Goal: Feedback & Contribution: Contribute content

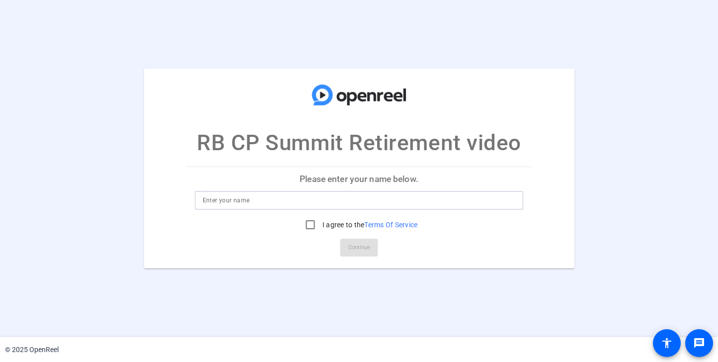
click at [388, 199] on input at bounding box center [359, 200] width 313 height 12
type input "[PERSON_NAME]"
click at [308, 224] on input "I agree to the Terms Of Service" at bounding box center [311, 225] width 20 height 20
checkbox input "true"
click at [354, 250] on span "Continue" at bounding box center [359, 247] width 22 height 15
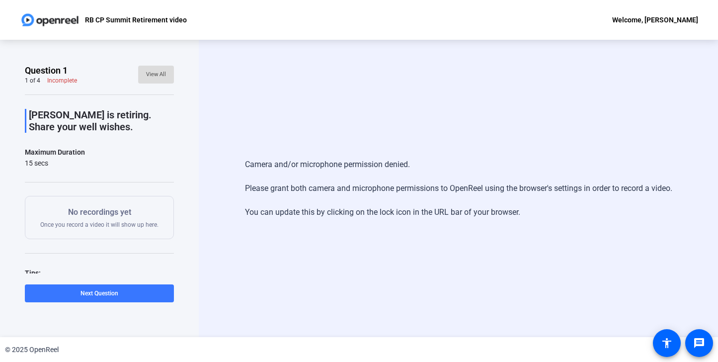
click at [158, 73] on span "View All" at bounding box center [156, 74] width 20 height 15
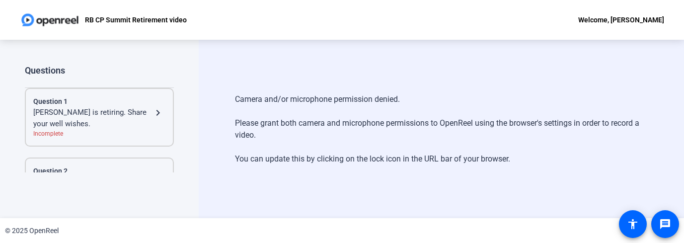
click at [132, 118] on div "[PERSON_NAME] is retiring. Share your well wishes." at bounding box center [92, 118] width 119 height 22
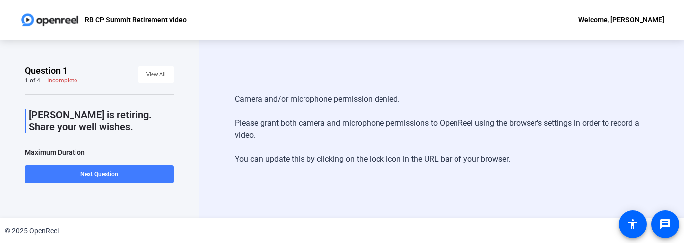
click at [127, 172] on span at bounding box center [99, 175] width 149 height 24
click at [78, 175] on span "Previous Question" at bounding box center [59, 174] width 49 height 7
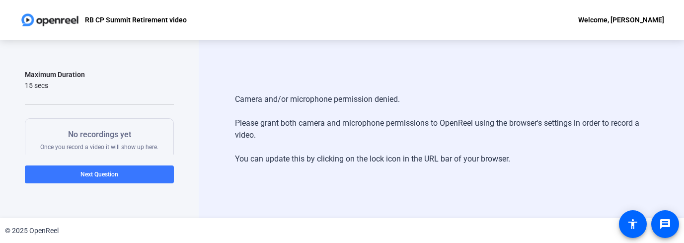
scroll to position [85, 0]
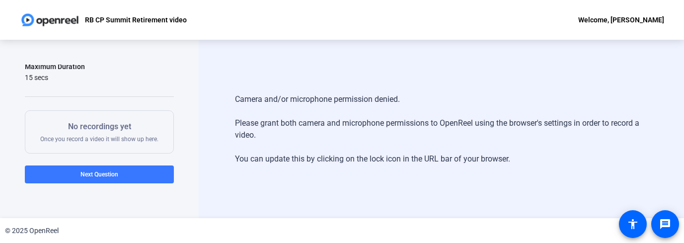
click at [106, 134] on div "No recordings yet Once you record a video it will show up here." at bounding box center [99, 132] width 118 height 22
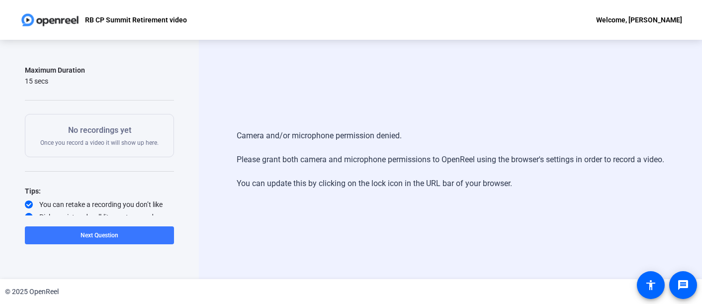
scroll to position [101, 0]
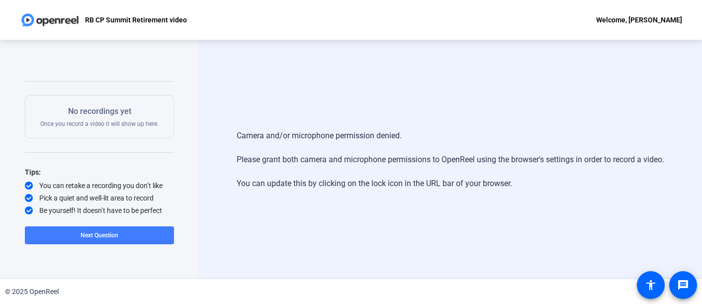
click at [101, 240] on span at bounding box center [99, 235] width 149 height 24
click at [129, 233] on span "Next Question" at bounding box center [140, 235] width 38 height 7
click at [655, 19] on div "Welcome, [PERSON_NAME]" at bounding box center [639, 20] width 86 height 12
click at [463, 136] on div at bounding box center [351, 152] width 702 height 304
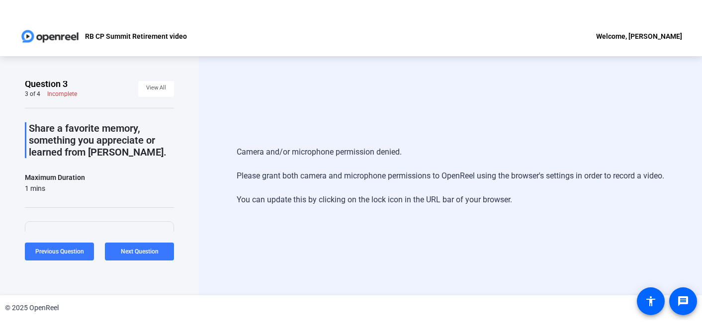
scroll to position [0, 0]
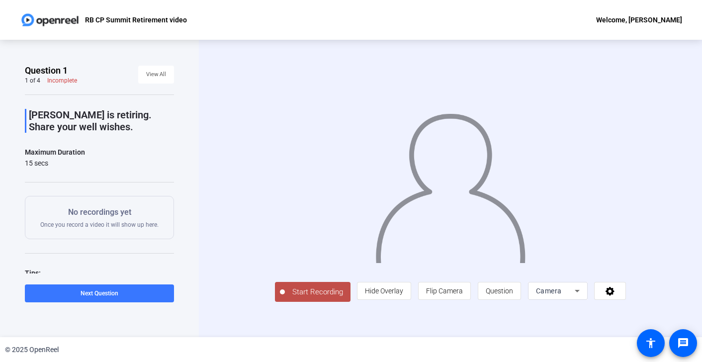
click at [285, 298] on span "Start Recording" at bounding box center [318, 291] width 66 height 11
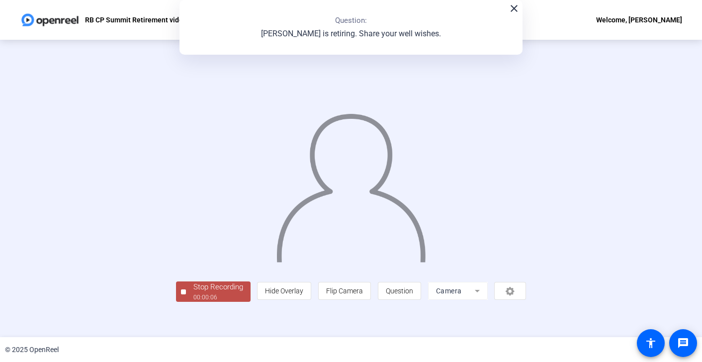
scroll to position [30, 0]
click at [193, 293] on div "Stop Recording" at bounding box center [218, 286] width 50 height 11
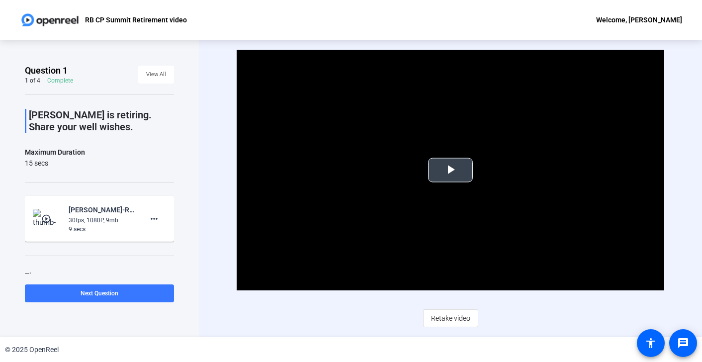
click at [450, 170] on span "Video Player" at bounding box center [450, 170] width 0 height 0
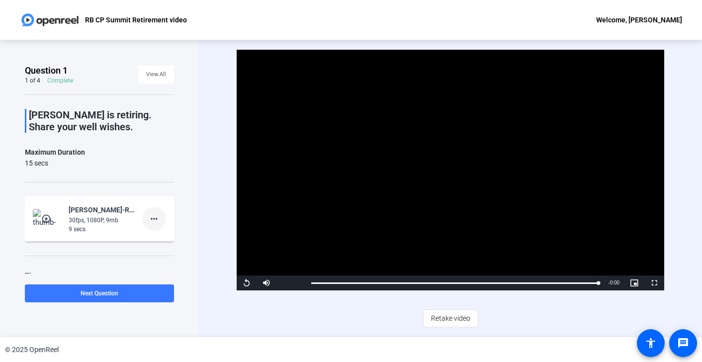
click at [152, 216] on mat-icon "more_horiz" at bounding box center [154, 219] width 12 height 12
click at [160, 240] on span "Delete clip" at bounding box center [170, 240] width 40 height 12
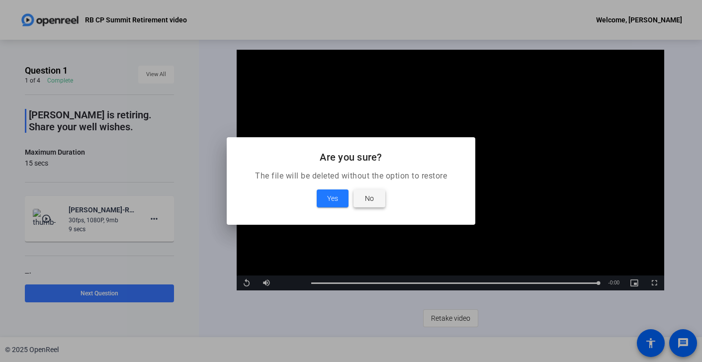
click at [372, 195] on span "No" at bounding box center [369, 198] width 9 height 12
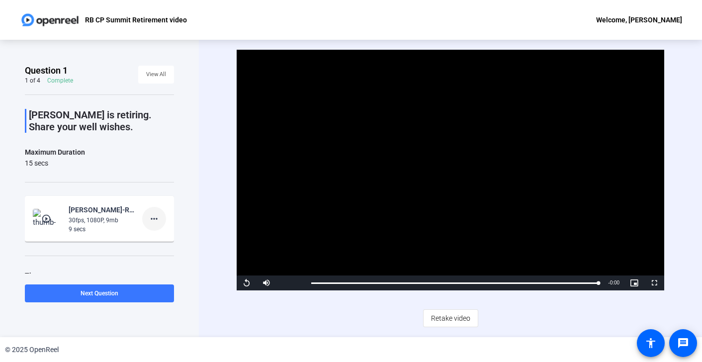
click at [157, 217] on mat-icon "more_horiz" at bounding box center [154, 219] width 12 height 12
click at [165, 249] on span "Retake" at bounding box center [170, 252] width 40 height 12
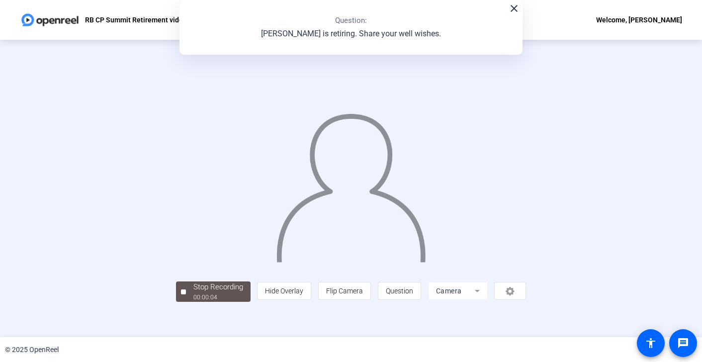
scroll to position [30, 0]
click at [193, 293] on div "Stop Recording" at bounding box center [218, 286] width 50 height 11
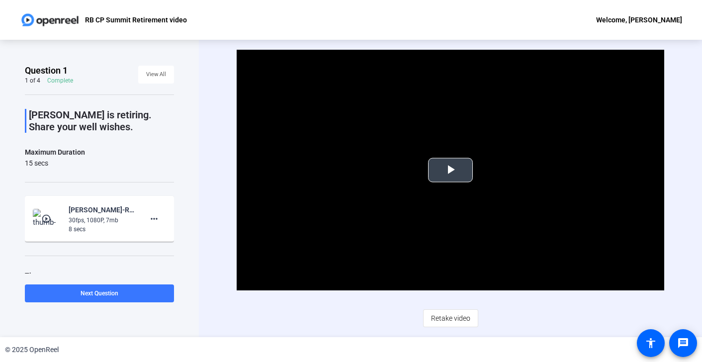
click at [450, 170] on span "Video Player" at bounding box center [450, 170] width 0 height 0
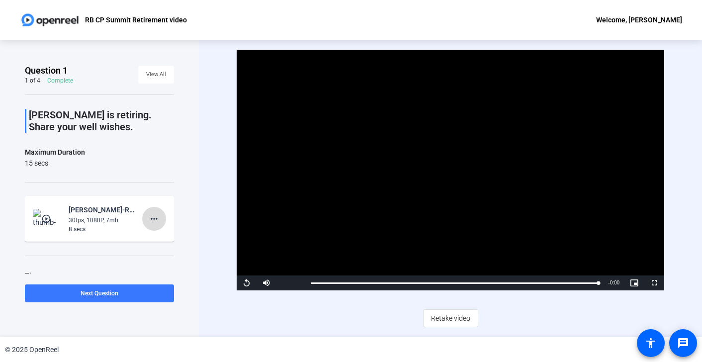
click at [160, 213] on mat-icon "more_horiz" at bounding box center [154, 219] width 12 height 12
click at [160, 251] on span "Retake" at bounding box center [170, 252] width 40 height 12
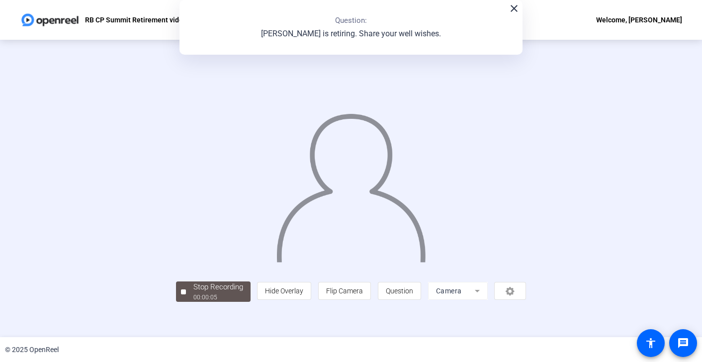
scroll to position [30, 0]
click at [193, 302] on div "00:00:06" at bounding box center [218, 297] width 50 height 9
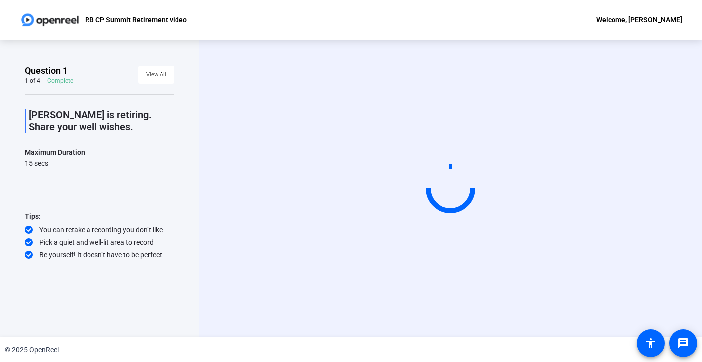
scroll to position [0, 0]
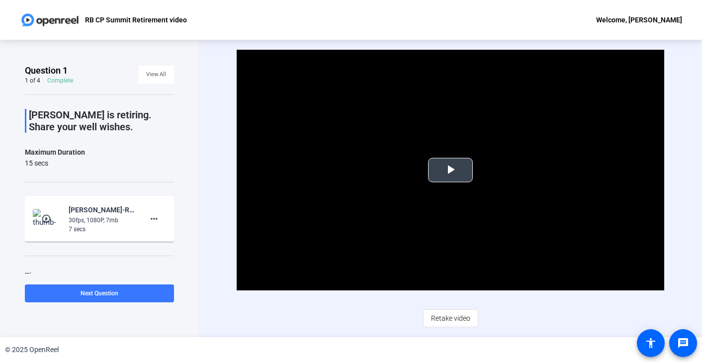
click at [450, 170] on span "Video Player" at bounding box center [450, 170] width 0 height 0
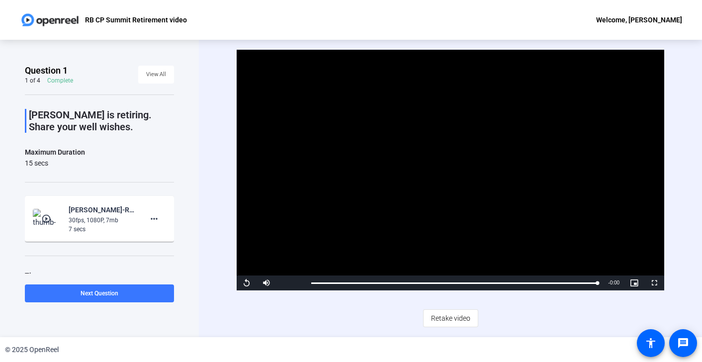
click at [470, 137] on video "Video Player" at bounding box center [450, 170] width 427 height 241
click at [152, 219] on mat-icon "more_horiz" at bounding box center [154, 219] width 12 height 12
click at [171, 249] on span "Retake" at bounding box center [170, 252] width 40 height 12
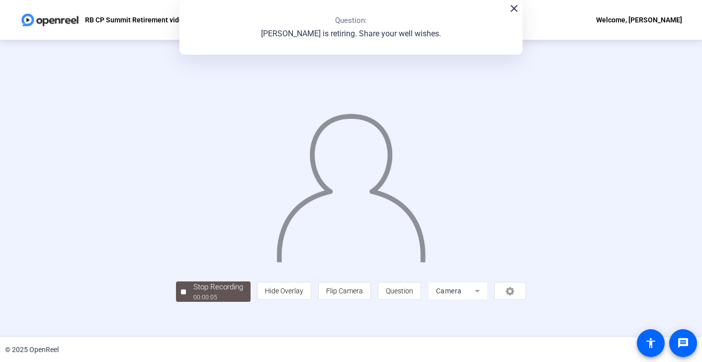
scroll to position [30, 0]
click at [193, 302] on div "00:00:07" at bounding box center [218, 297] width 50 height 9
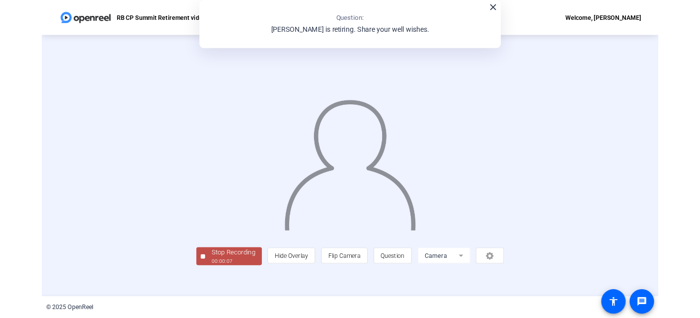
scroll to position [0, 0]
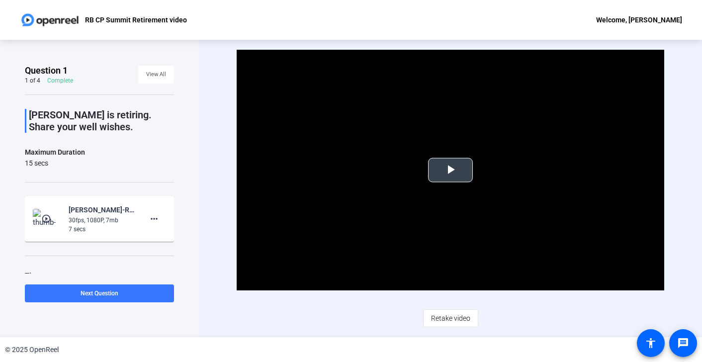
click at [450, 170] on span "Video Player" at bounding box center [450, 170] width 0 height 0
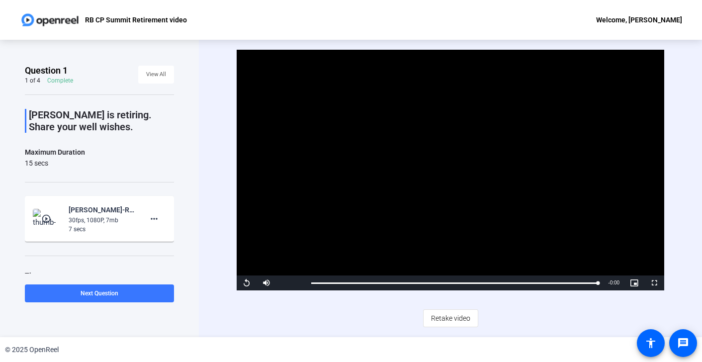
click at [454, 169] on video "Video Player" at bounding box center [450, 170] width 427 height 241
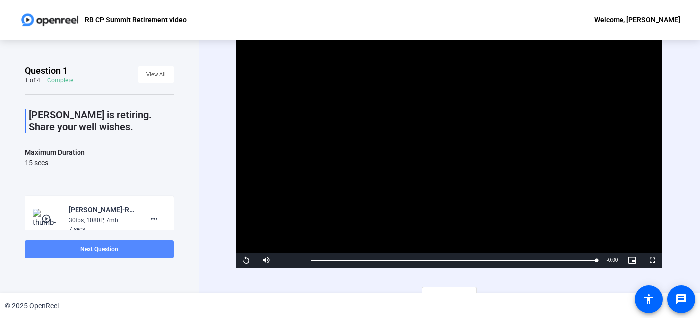
click at [77, 245] on span at bounding box center [99, 250] width 149 height 24
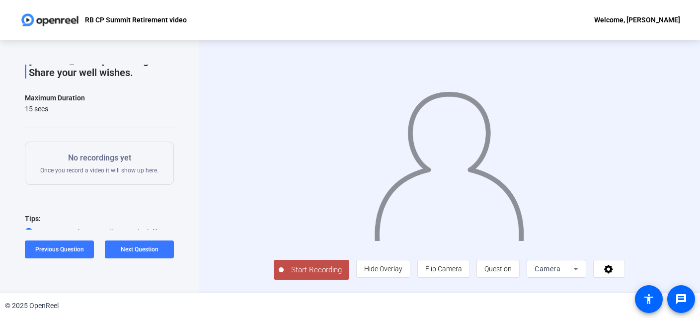
scroll to position [16, 0]
click at [285, 275] on span "Start Recording" at bounding box center [317, 269] width 66 height 11
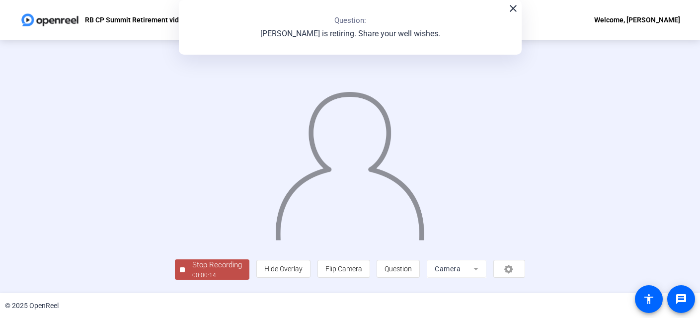
scroll to position [0, 0]
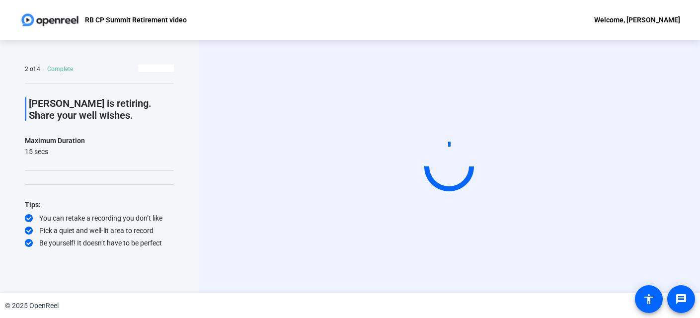
click at [125, 271] on div "Question 2 2 of 4 Complete View All Lorri Stone is retiring. Share your well wi…" at bounding box center [99, 166] width 199 height 253
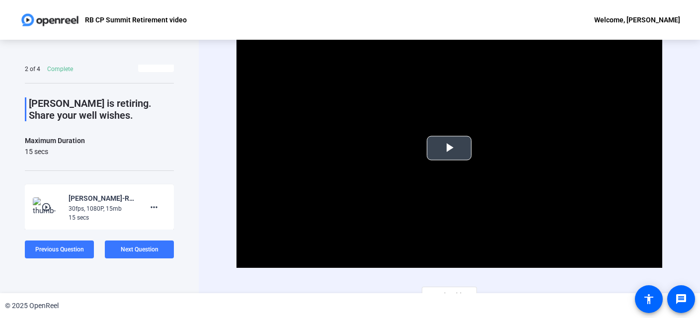
click at [449, 148] on span "Video Player" at bounding box center [449, 148] width 0 height 0
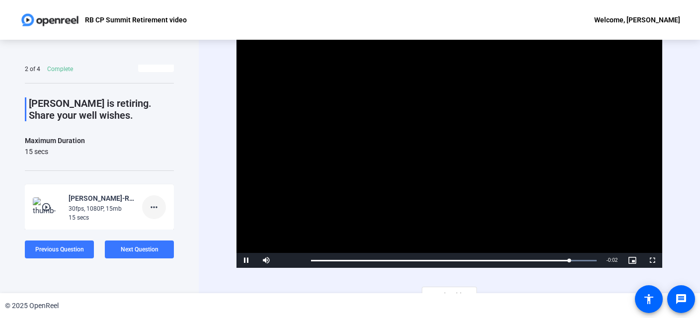
click at [154, 209] on mat-icon "more_horiz" at bounding box center [154, 207] width 12 height 12
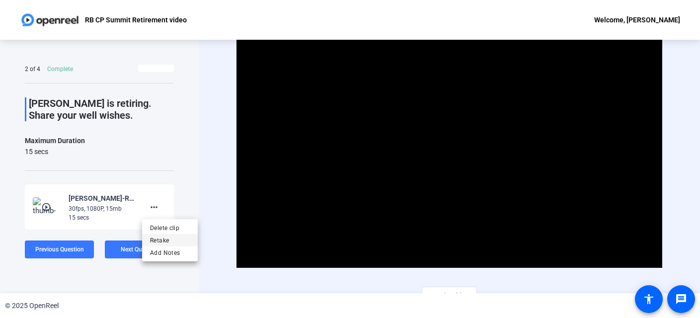
click at [167, 238] on span "Retake" at bounding box center [170, 240] width 40 height 12
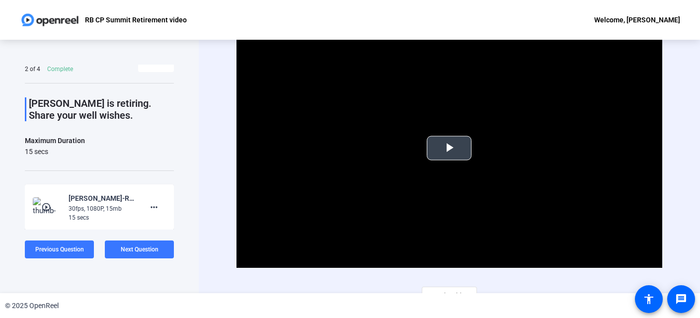
click at [449, 148] on span "Video Player" at bounding box center [449, 148] width 0 height 0
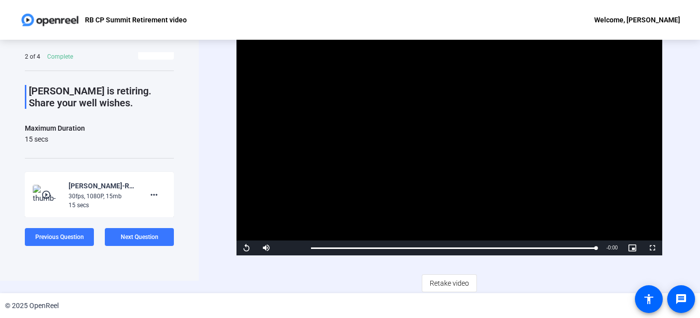
scroll to position [14, 0]
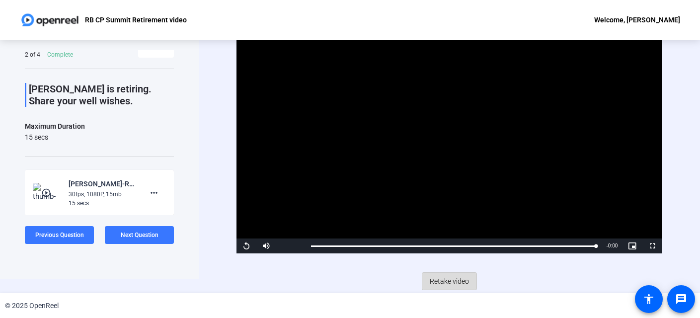
click at [457, 279] on span "Retake video" at bounding box center [449, 281] width 39 height 19
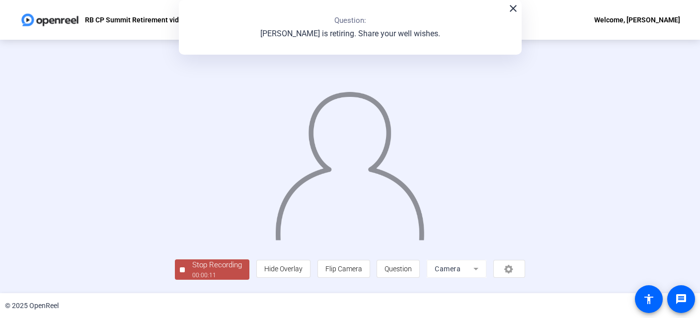
scroll to position [52, 0]
click at [192, 270] on div "Stop Recording" at bounding box center [217, 264] width 50 height 11
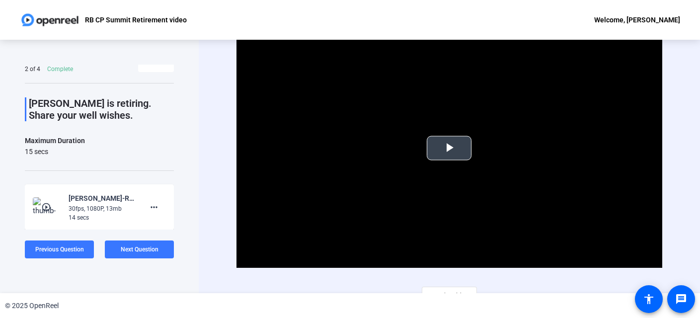
click at [449, 148] on span "Video Player" at bounding box center [449, 148] width 0 height 0
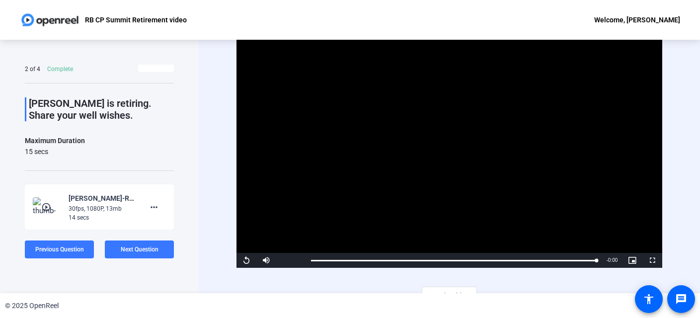
scroll to position [14, 0]
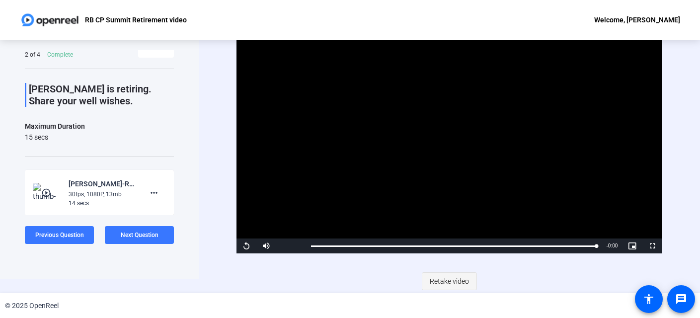
click at [445, 282] on span "Retake video" at bounding box center [449, 281] width 39 height 19
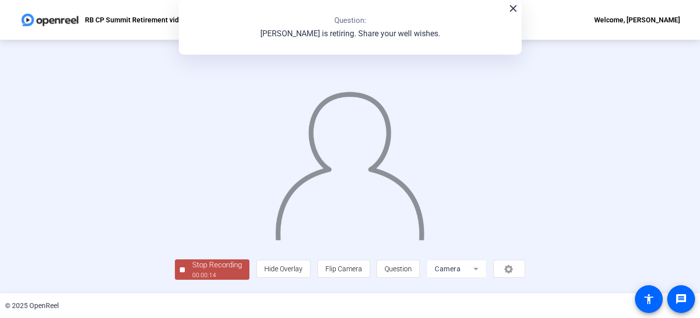
scroll to position [0, 0]
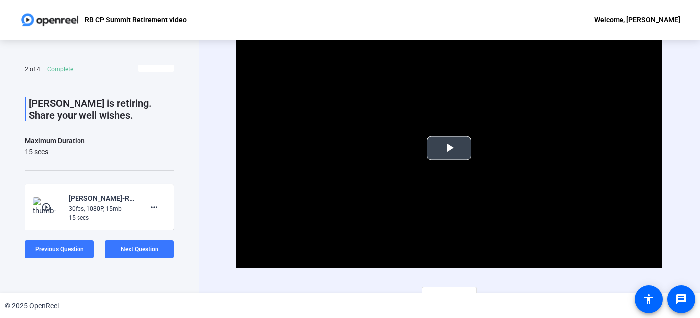
click at [449, 148] on span "Video Player" at bounding box center [449, 148] width 0 height 0
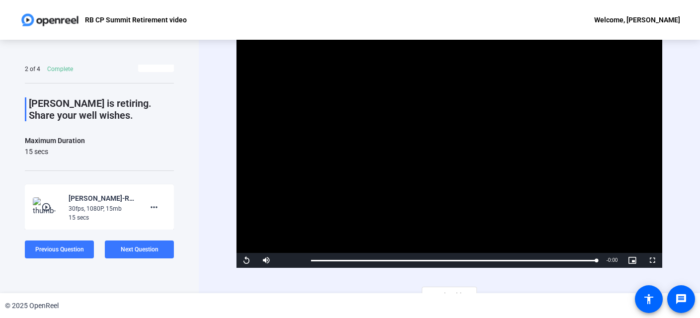
scroll to position [1, 0]
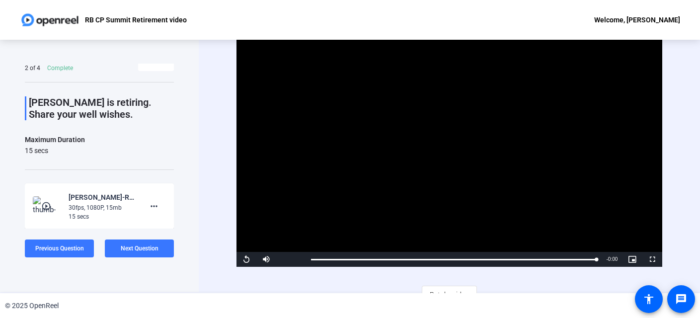
click at [397, 151] on video "Video Player" at bounding box center [450, 147] width 426 height 240
click at [131, 252] on span "Next Question" at bounding box center [140, 249] width 38 height 8
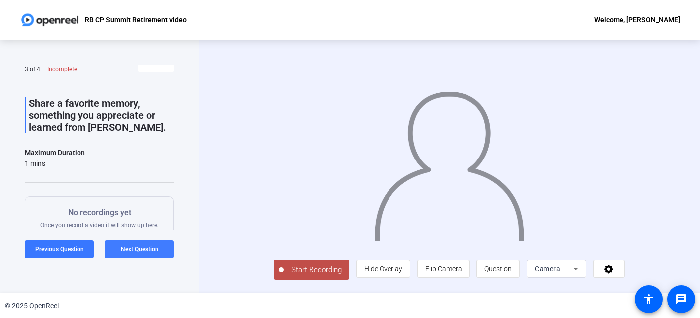
click at [131, 252] on span "Next Question" at bounding box center [140, 249] width 38 height 7
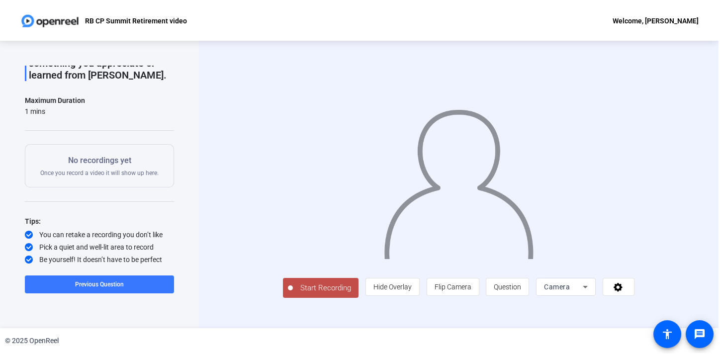
scroll to position [62, 0]
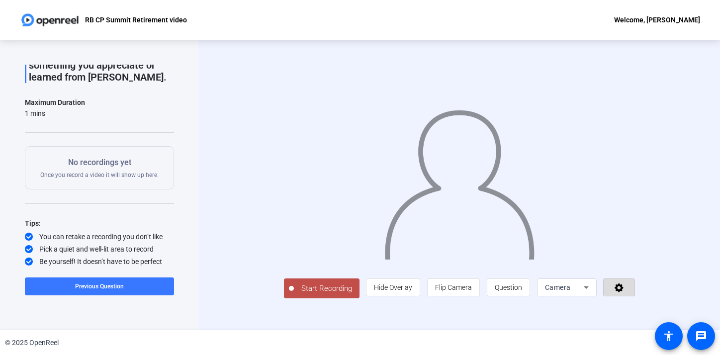
click at [623, 292] on icon at bounding box center [618, 287] width 9 height 9
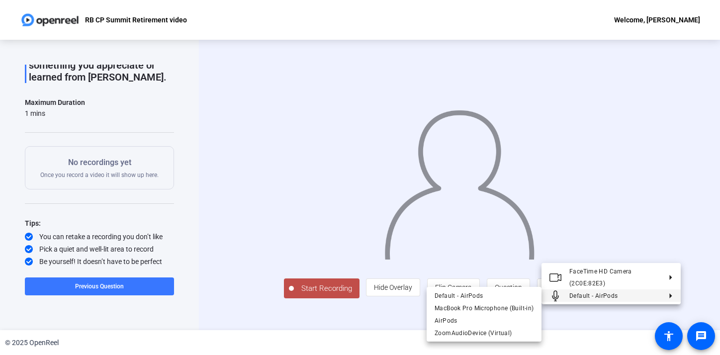
click at [701, 234] on div at bounding box center [360, 177] width 720 height 355
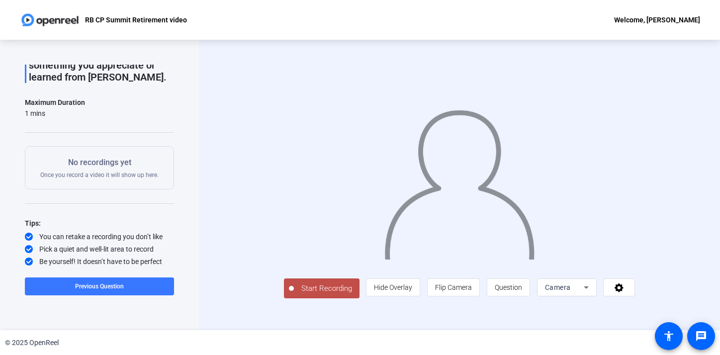
scroll to position [0, 0]
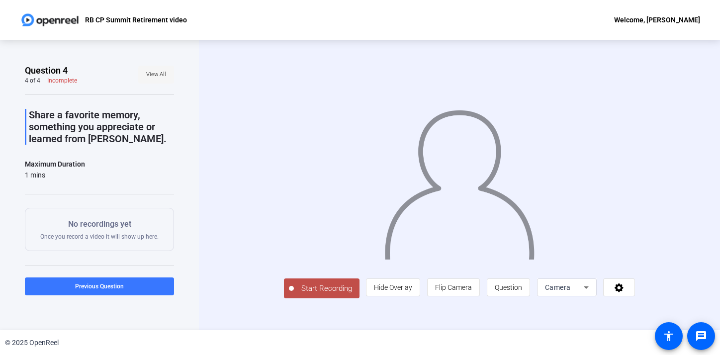
click at [159, 69] on span "View All" at bounding box center [156, 74] width 20 height 15
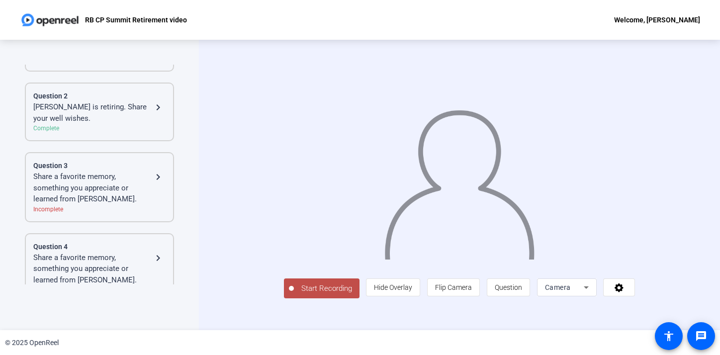
scroll to position [93, 0]
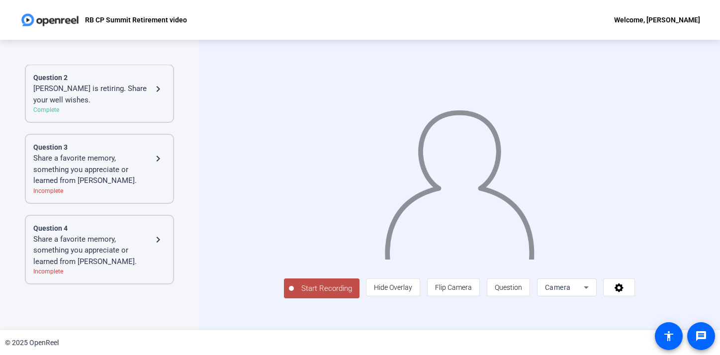
click at [158, 153] on mat-icon "navigate_next" at bounding box center [158, 159] width 12 height 12
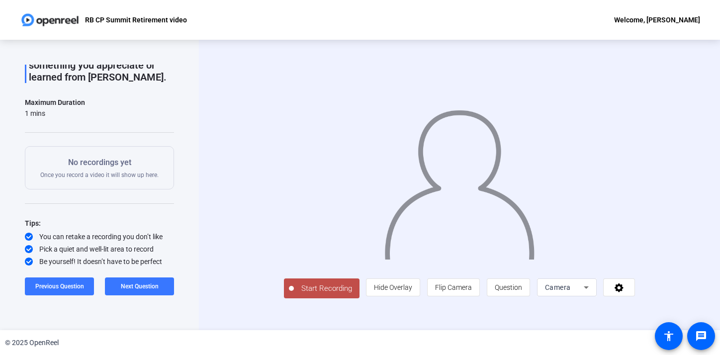
scroll to position [3, 0]
click at [295, 294] on span "Start Recording" at bounding box center [327, 288] width 66 height 11
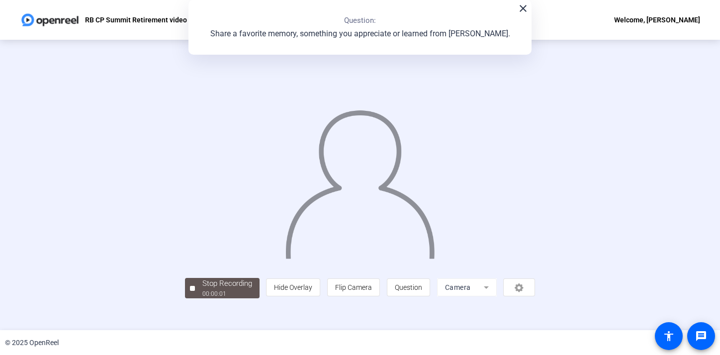
scroll to position [34, 0]
click at [202, 298] on div "00:00:06" at bounding box center [227, 293] width 50 height 9
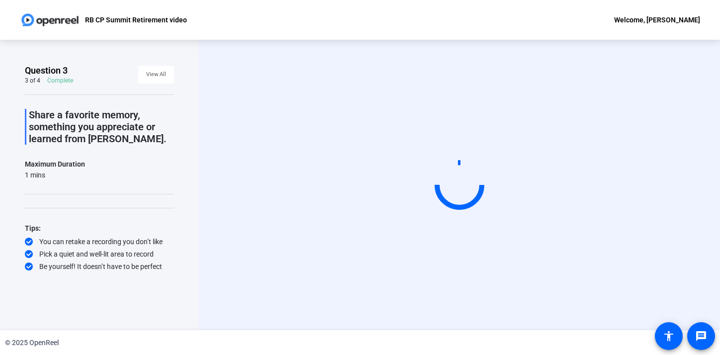
scroll to position [0, 0]
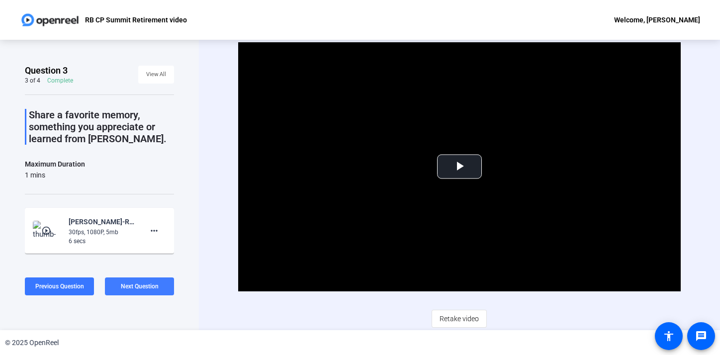
click at [126, 291] on span at bounding box center [139, 286] width 69 height 24
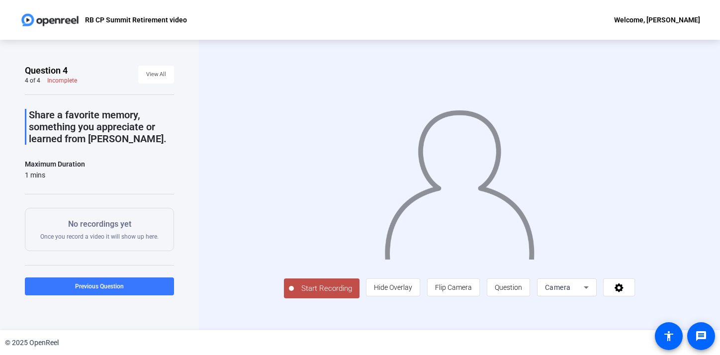
click at [294, 294] on span "Start Recording" at bounding box center [327, 288] width 66 height 11
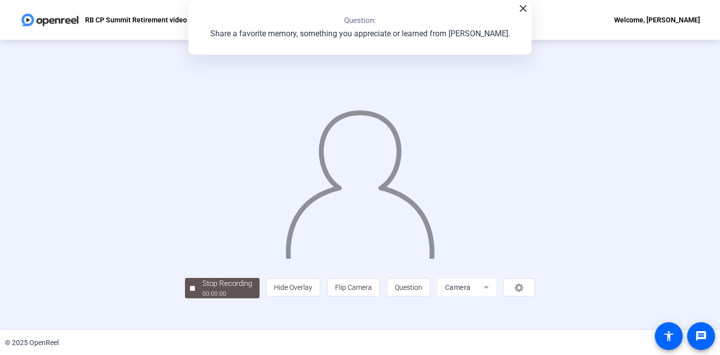
scroll to position [33, 0]
click at [202, 298] on div "00:00:07" at bounding box center [227, 293] width 50 height 9
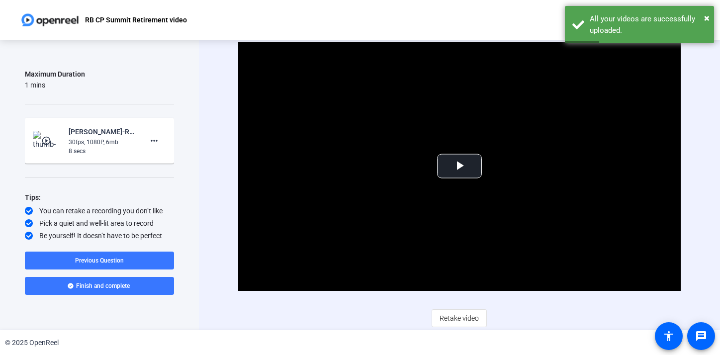
scroll to position [0, 0]
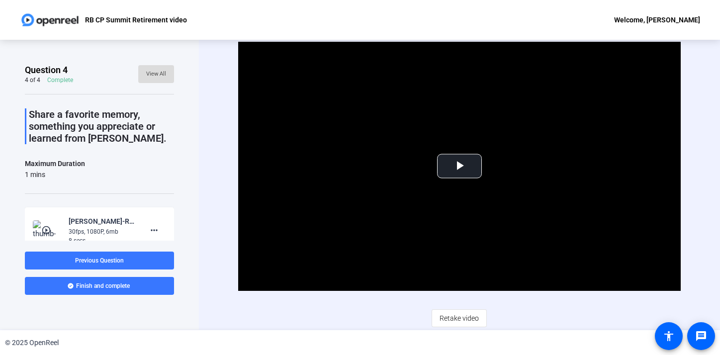
click at [160, 71] on span "View All" at bounding box center [156, 74] width 20 height 15
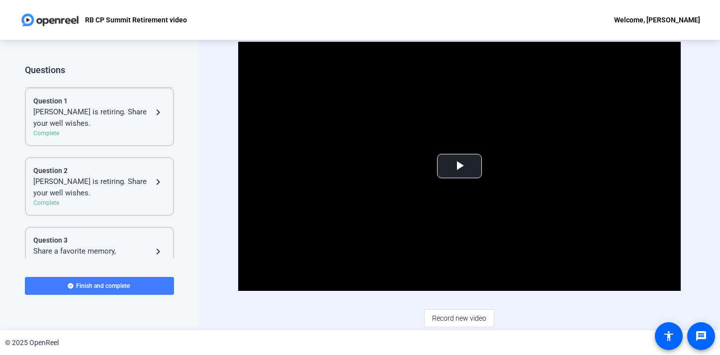
click at [129, 282] on span at bounding box center [99, 286] width 149 height 24
